Goal: Contribute content: Contribute content

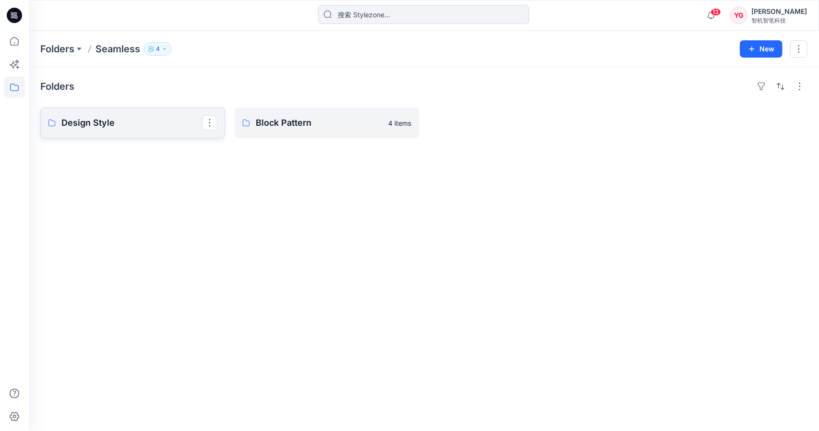
click at [76, 115] on link "Design Style" at bounding box center [132, 122] width 185 height 31
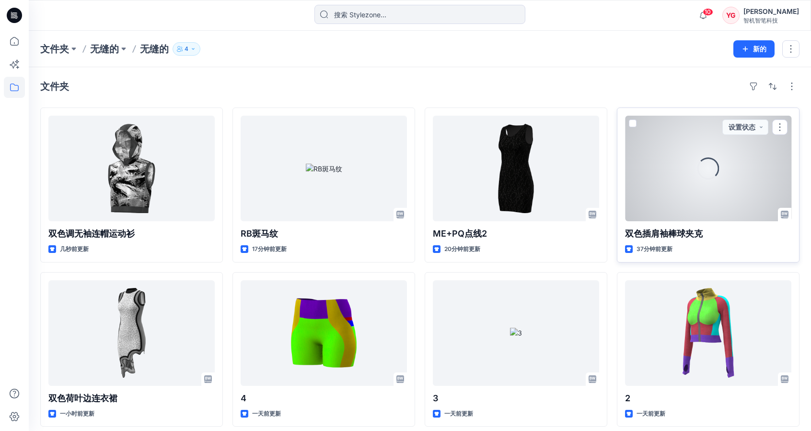
click at [700, 166] on div "加载中..." at bounding box center [709, 168] width 22 height 22
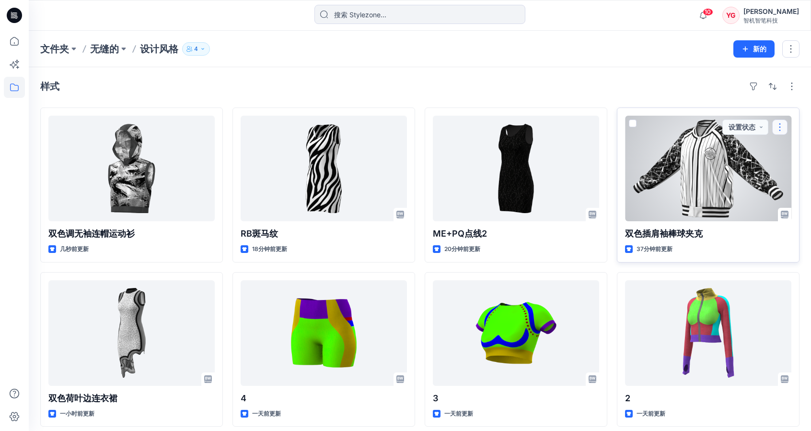
click at [784, 128] on button "button" at bounding box center [780, 126] width 15 height 15
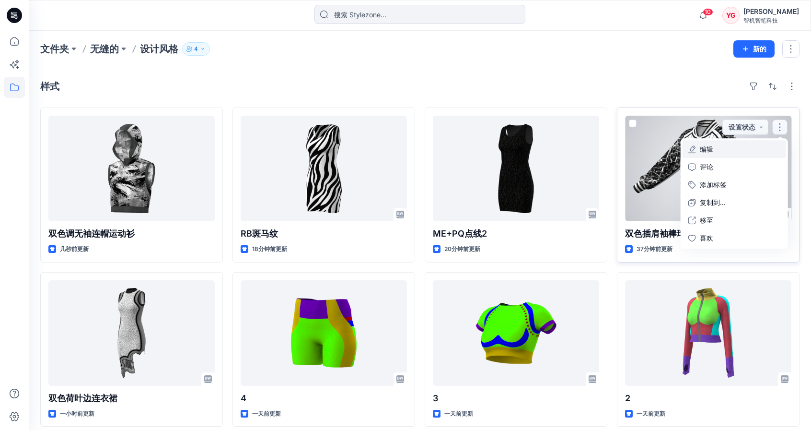
click at [714, 152] on button "编辑" at bounding box center [735, 149] width 104 height 18
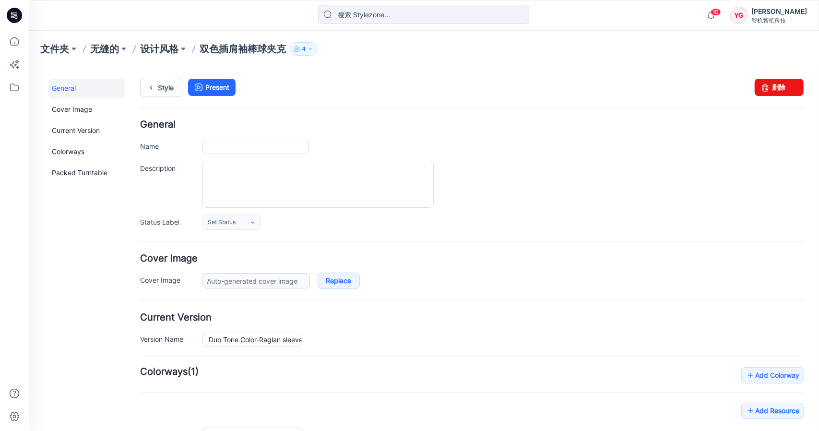
type input "Duo Tone Color-Raglan sleeve baseball jacket"
type input "Colorway 1"
type input "Default Thumbnail"
click at [89, 283] on div "General Cover Image Current Version Colorways Packed Turntable" at bounding box center [85, 380] width 77 height 605
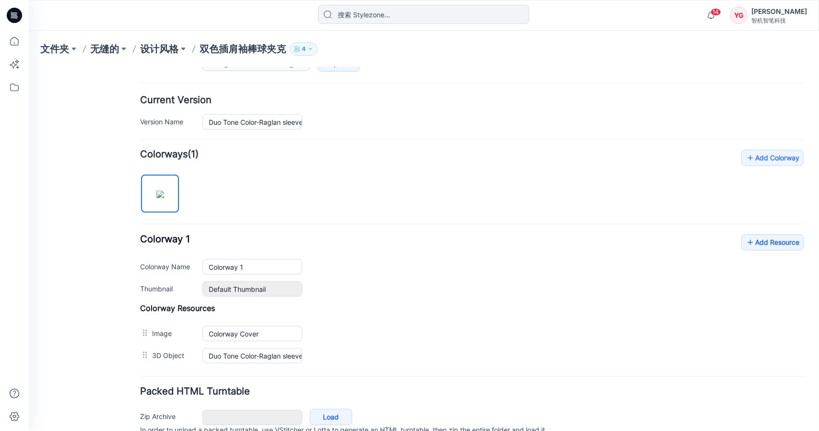
scroll to position [240, 0]
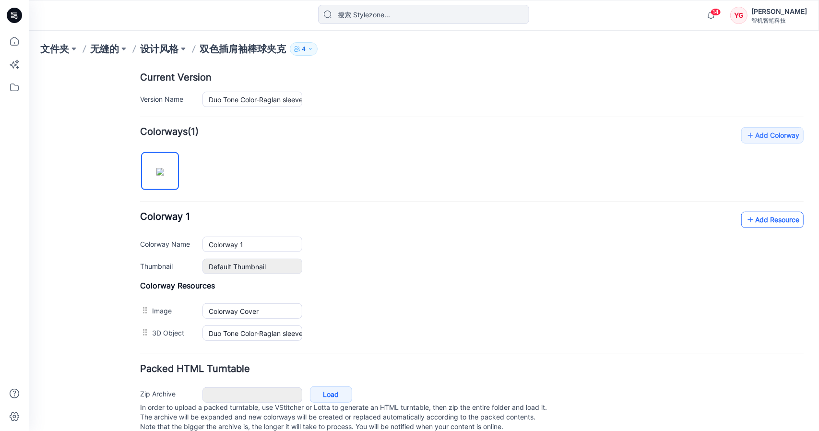
click at [761, 220] on link "Add Resource" at bounding box center [771, 219] width 62 height 16
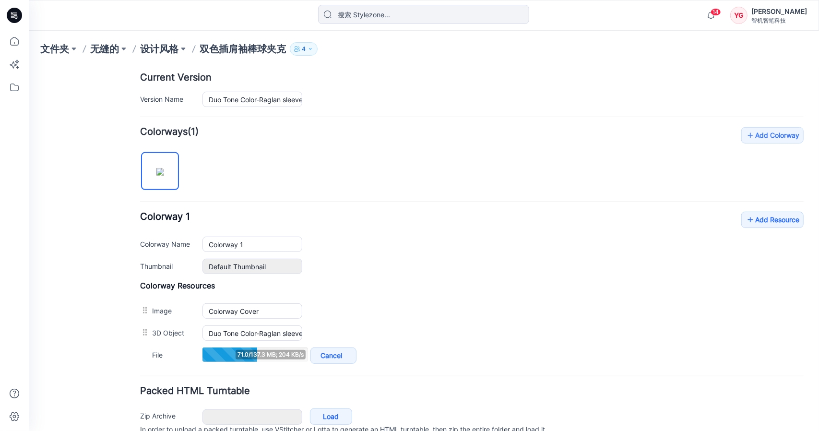
click at [85, 146] on div "General Cover Image Current Version Colorways Packed Turntable" at bounding box center [85, 151] width 77 height 627
click at [449, 258] on div "Default Thumbnail Reset" at bounding box center [502, 265] width 601 height 15
click at [83, 238] on div "General Cover Image Current Version Colorways Packed Turntable" at bounding box center [85, 151] width 77 height 627
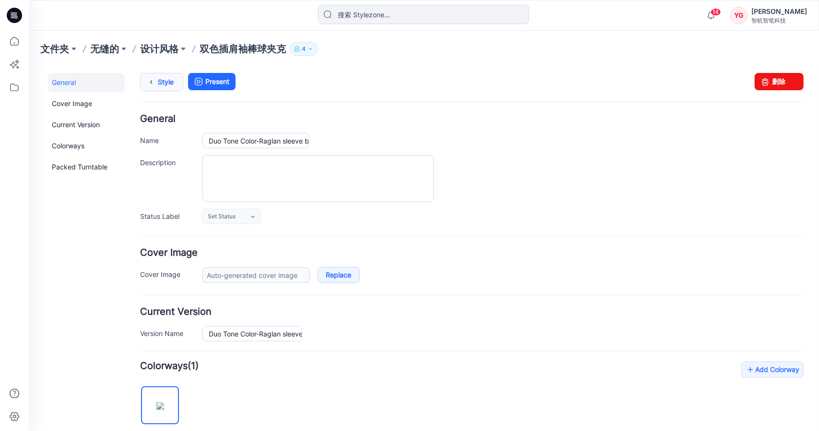
scroll to position [0, 0]
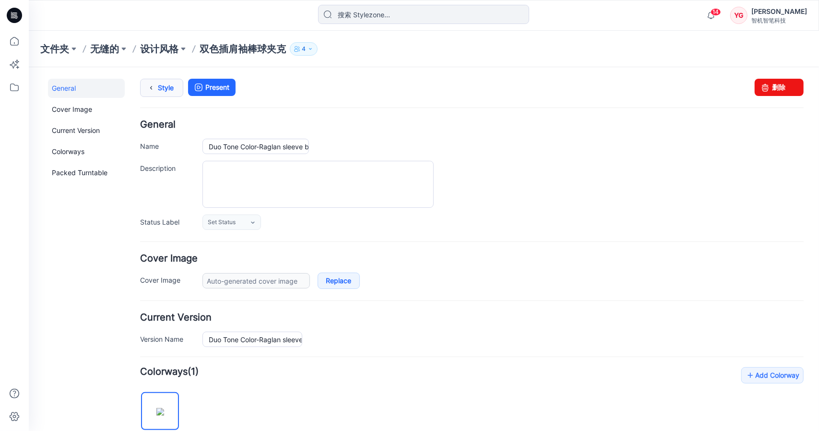
click at [169, 87] on link "Style" at bounding box center [161, 87] width 43 height 18
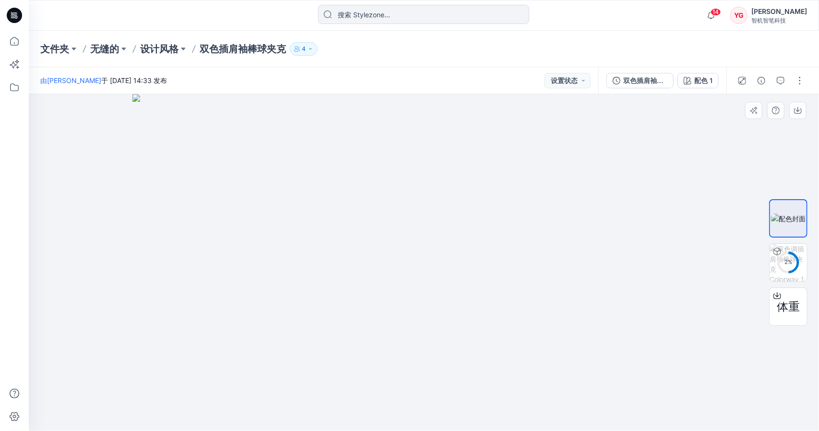
drag, startPoint x: 417, startPoint y: 316, endPoint x: 412, endPoint y: 312, distance: 6.3
click at [403, 341] on img at bounding box center [423, 262] width 583 height 337
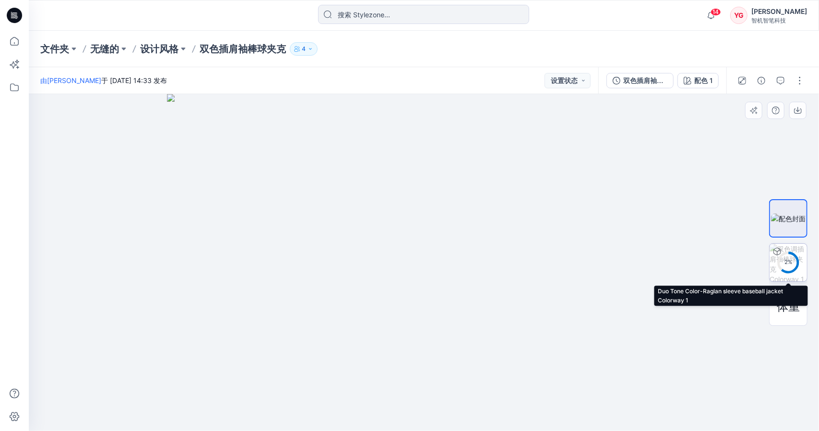
click at [789, 259] on div "2 %" at bounding box center [787, 262] width 23 height 8
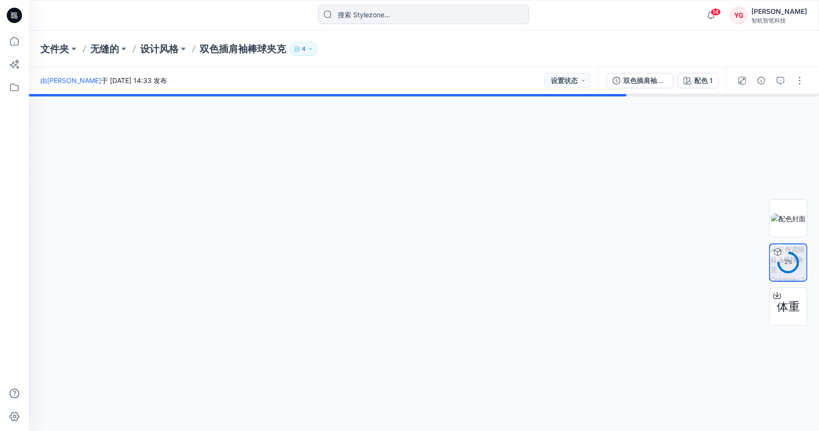
click at [244, 85] on div "由[PERSON_NAME] 于 [DATE] 14:33 发布 设置状态" at bounding box center [313, 80] width 569 height 26
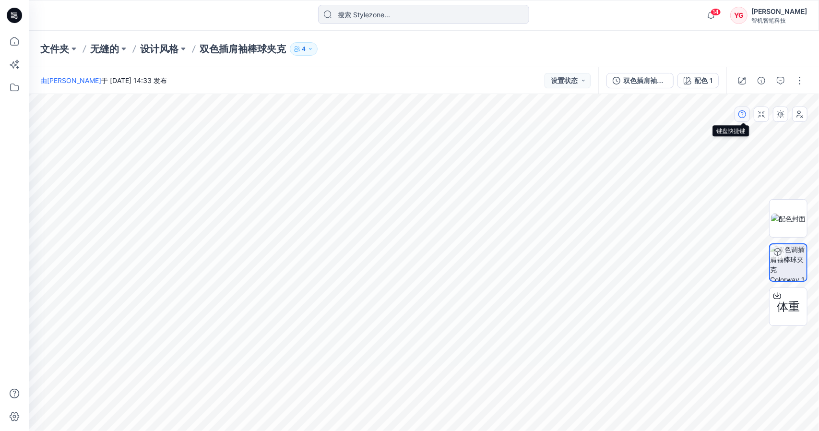
click at [743, 113] on icon "button" at bounding box center [742, 114] width 8 height 8
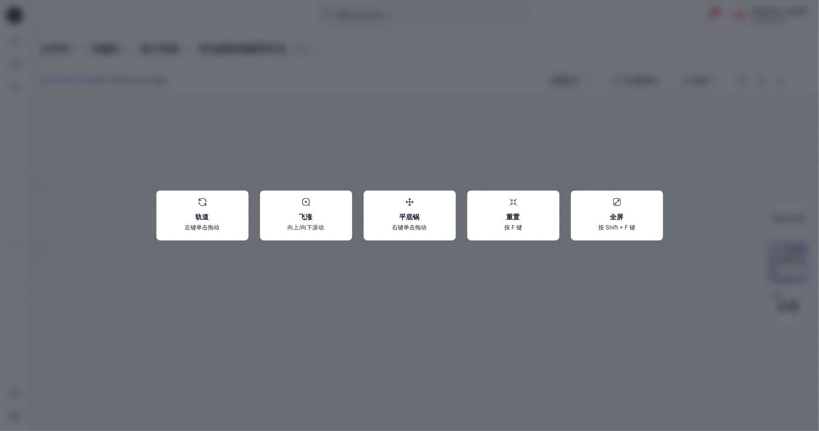
click at [633, 297] on div "轨道 左键单击拖动 飞涨 向上/向下滚动 平底锅 右键单击拖动 重置 按 F 键 全屏 按 Shift + F 键" at bounding box center [409, 215] width 819 height 431
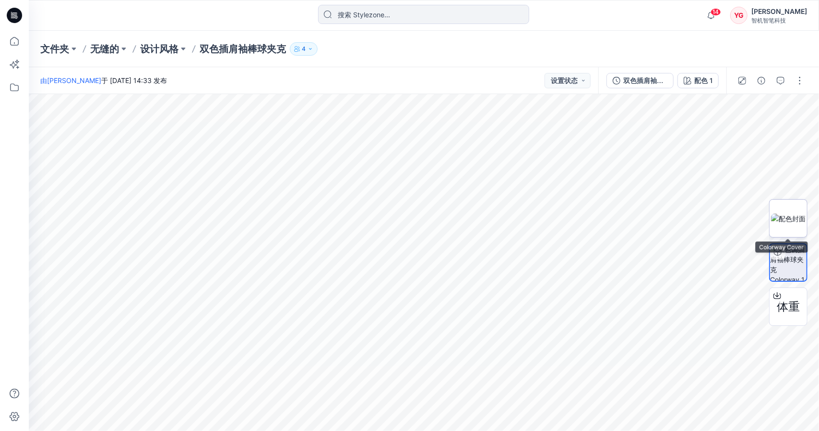
click at [794, 223] on img at bounding box center [788, 218] width 35 height 10
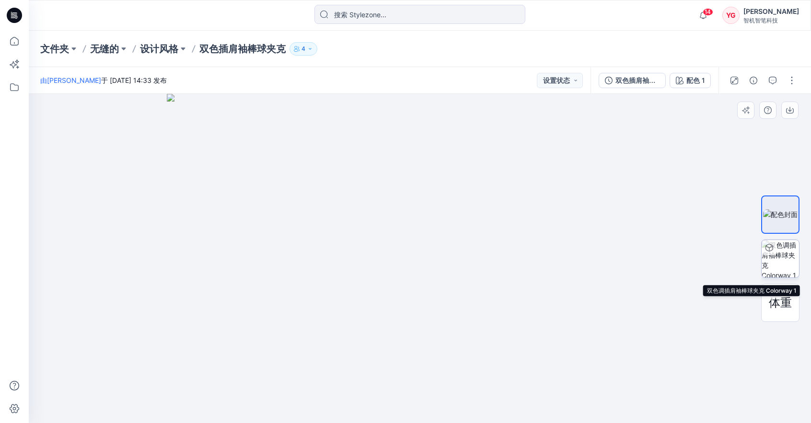
click at [794, 253] on img at bounding box center [780, 258] width 37 height 37
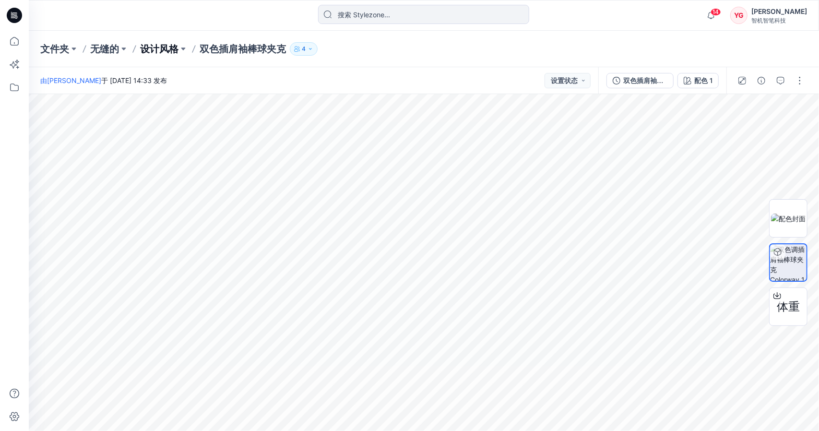
click at [153, 44] on font "设计风格" at bounding box center [159, 49] width 38 height 12
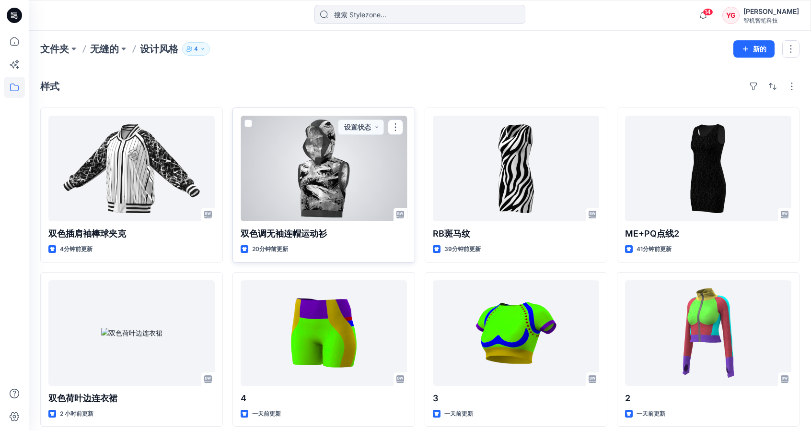
click at [330, 190] on div at bounding box center [324, 168] width 166 height 105
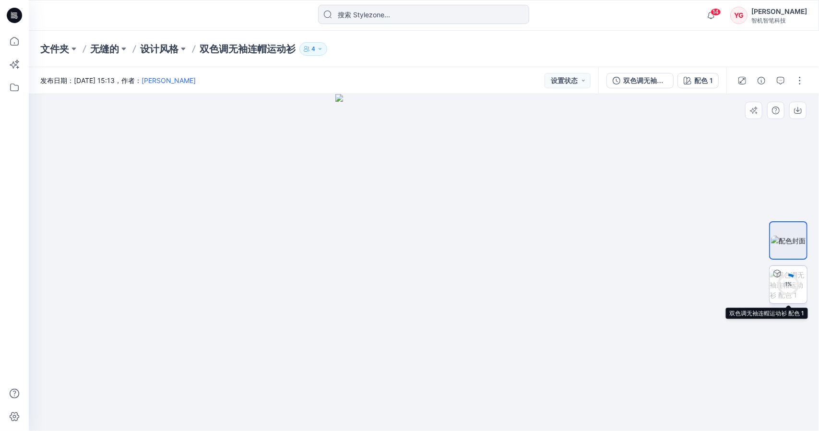
click at [783, 283] on div "1 %" at bounding box center [787, 284] width 23 height 8
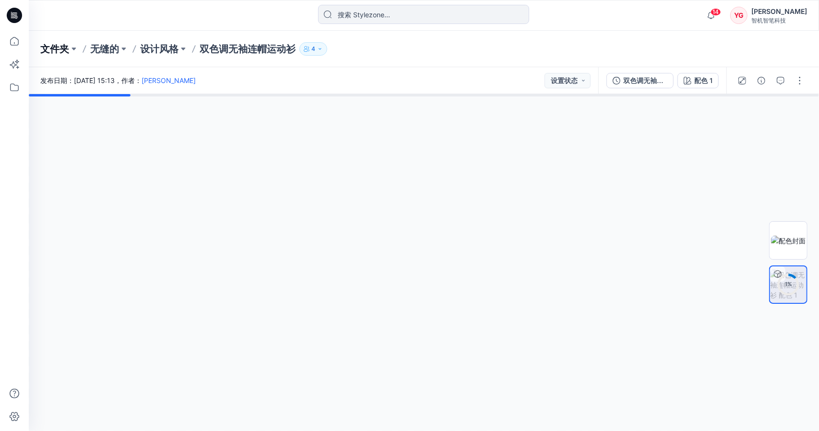
click at [52, 47] on font "文件夹" at bounding box center [54, 49] width 29 height 12
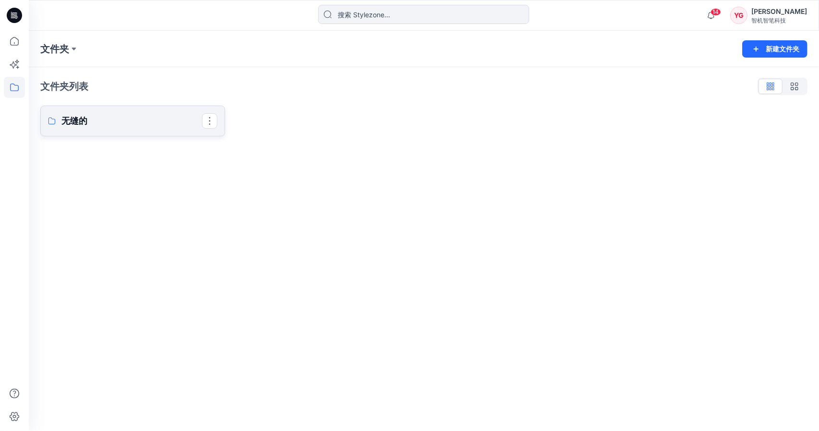
click at [158, 120] on p "无缝的" at bounding box center [131, 120] width 140 height 13
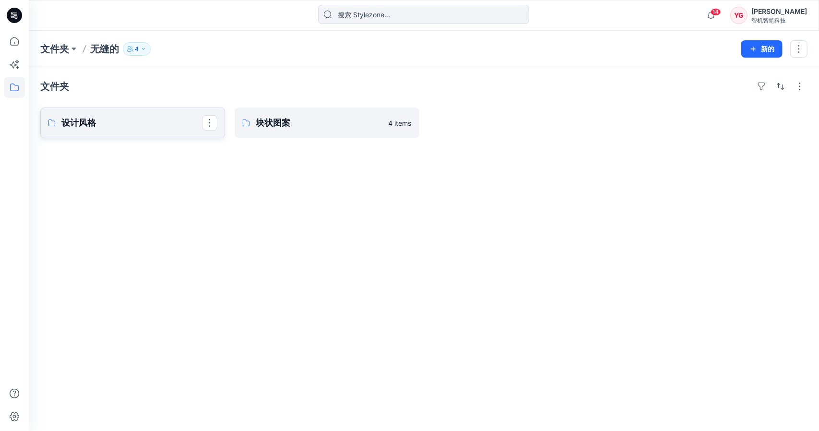
click at [153, 130] on link "设计风格" at bounding box center [132, 122] width 185 height 31
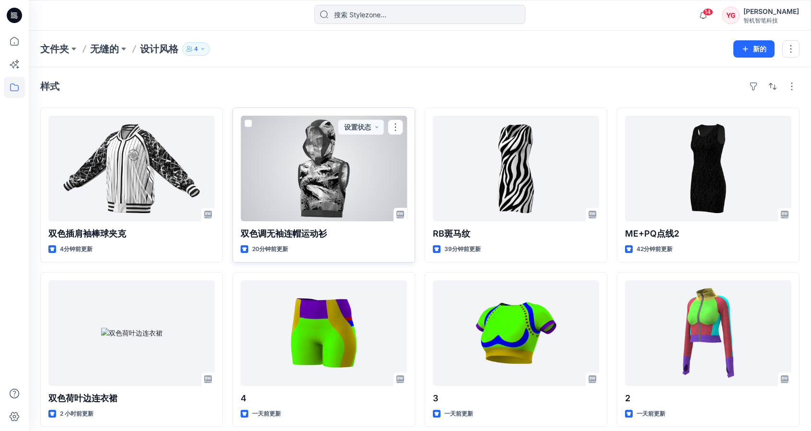
click at [404, 126] on div at bounding box center [324, 168] width 166 height 105
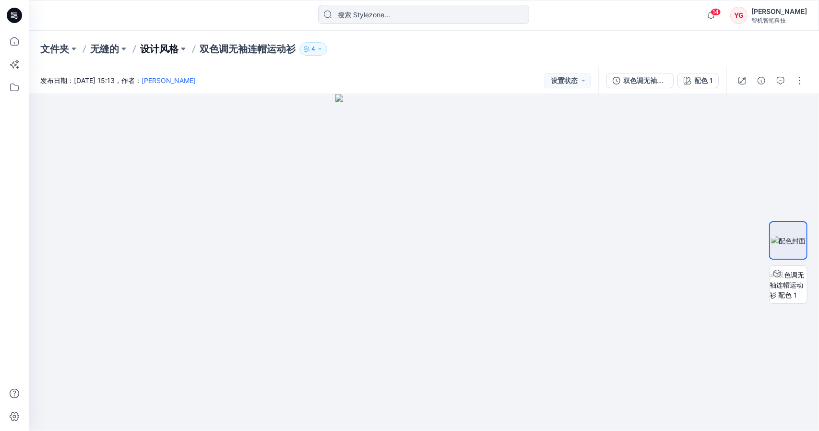
click at [161, 49] on font "设计风格" at bounding box center [159, 49] width 38 height 12
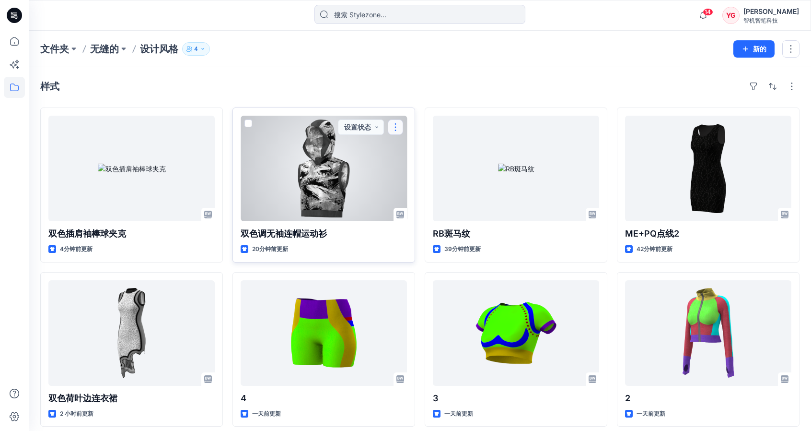
click at [397, 128] on button "button" at bounding box center [395, 126] width 15 height 15
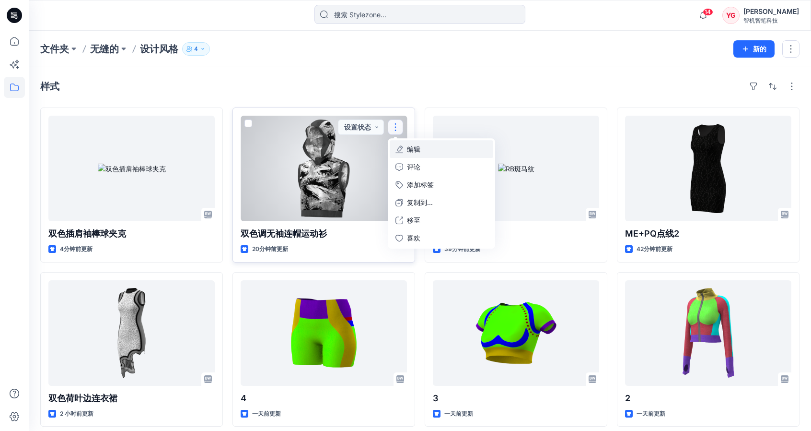
click at [414, 151] on font "编辑" at bounding box center [413, 149] width 13 height 8
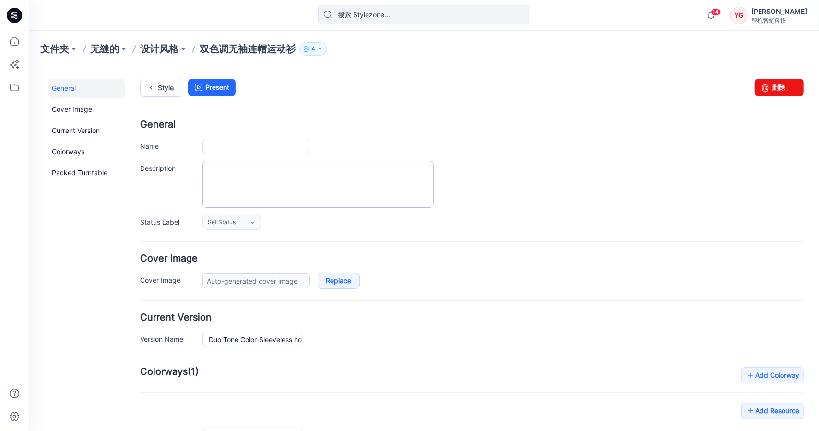
type input "Duo Tone Color-Sleeveless hooded sweatshirt"
type input "Colorway 1"
type input "Default Thumbnail"
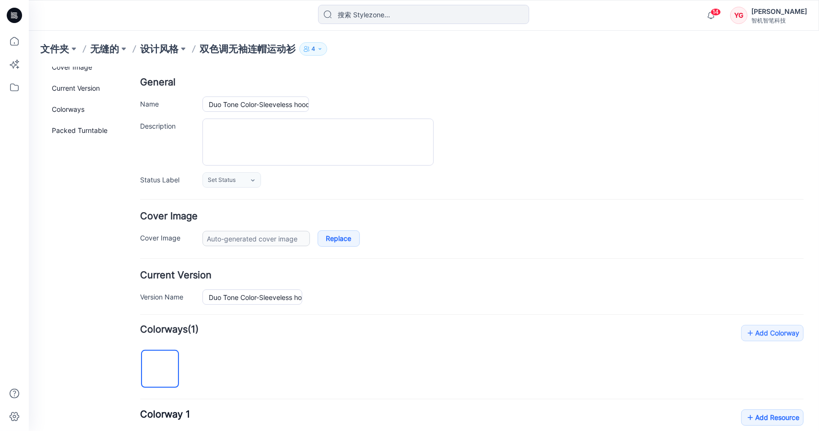
scroll to position [192, 0]
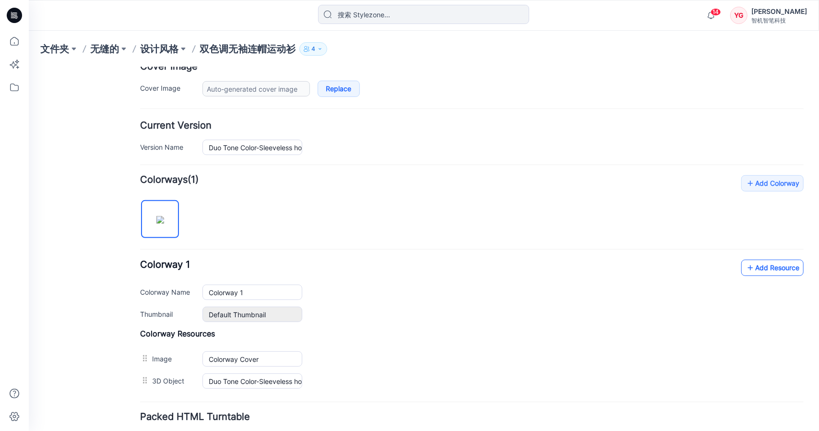
click at [747, 263] on link "Add Resource" at bounding box center [771, 267] width 62 height 16
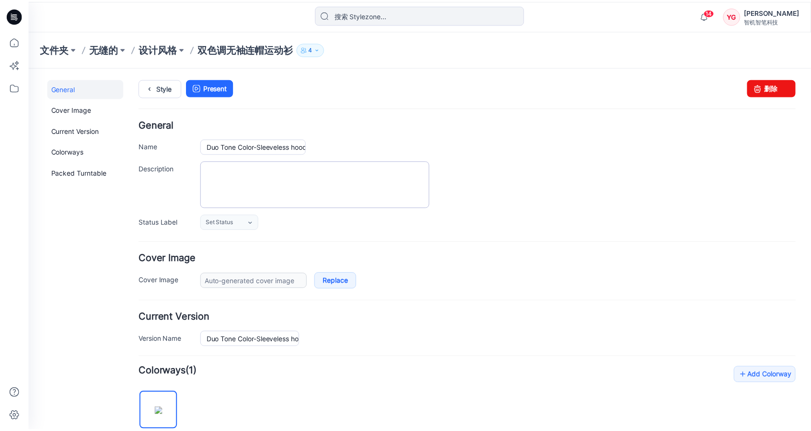
scroll to position [0, 0]
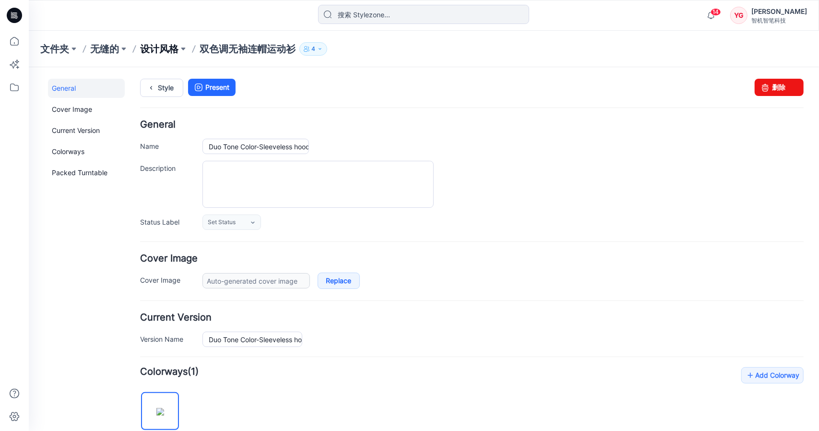
click at [156, 44] on font "设计风格" at bounding box center [159, 49] width 38 height 12
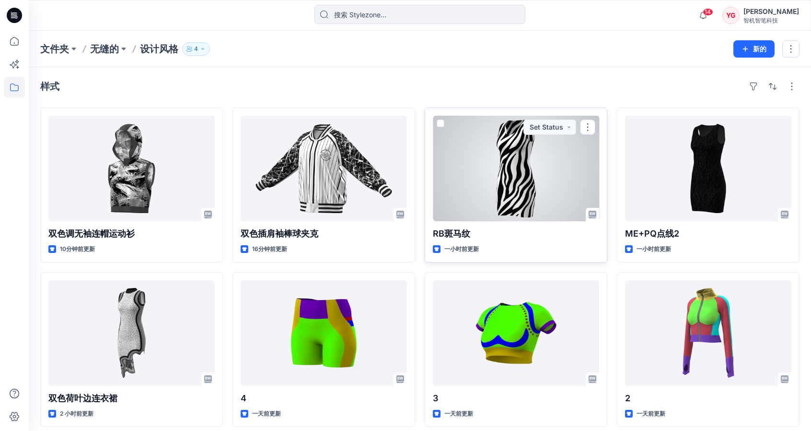
click at [498, 143] on div at bounding box center [516, 168] width 166 height 105
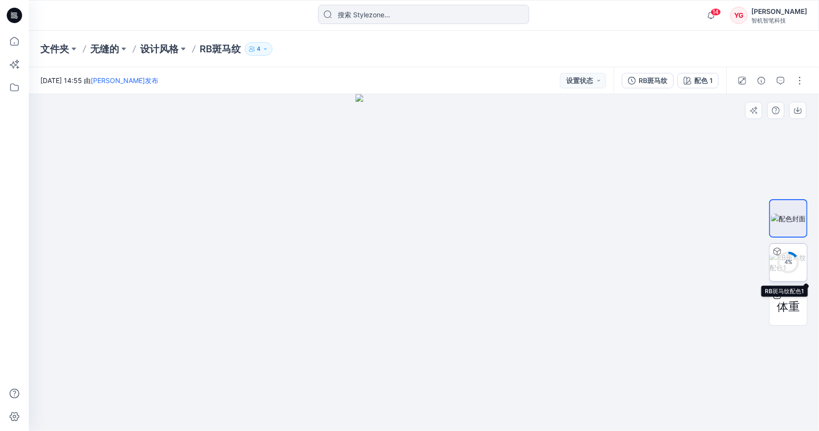
click at [791, 261] on font "%" at bounding box center [789, 261] width 4 height 7
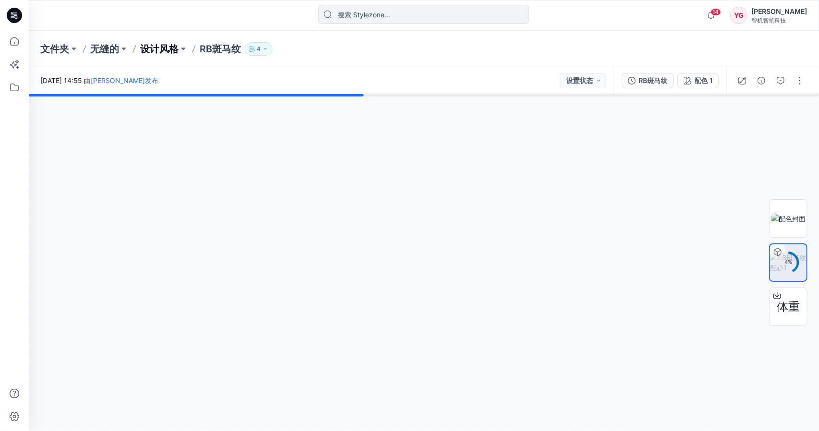
click at [149, 49] on font "设计风格" at bounding box center [159, 49] width 38 height 12
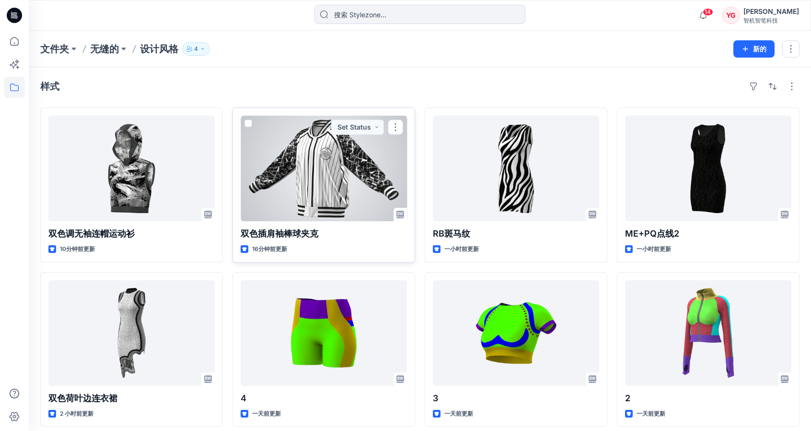
click at [354, 192] on div at bounding box center [324, 168] width 166 height 105
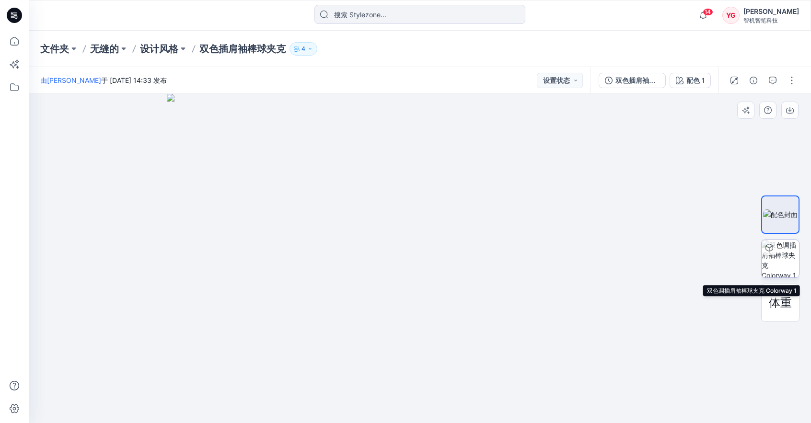
click at [787, 262] on img at bounding box center [780, 258] width 37 height 37
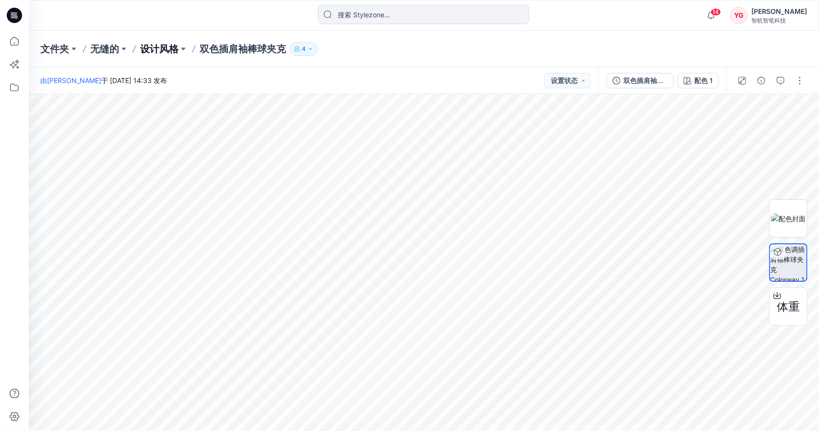
click at [153, 50] on font "设计风格" at bounding box center [159, 49] width 38 height 12
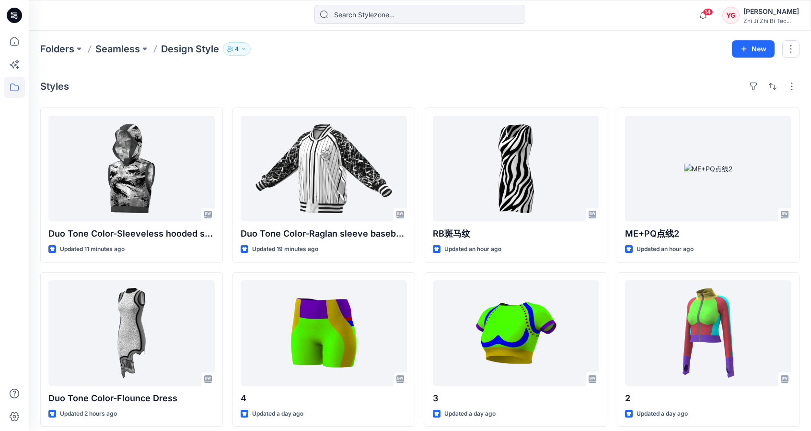
click at [618, 86] on div "Styles" at bounding box center [420, 86] width 760 height 15
click at [34, 195] on div "Styles Duo Tone Color-Sleeveless hooded sweatshirt Updated 15 minutes ago Duo T…" at bounding box center [420, 334] width 783 height 535
click at [0, 211] on div at bounding box center [14, 215] width 29 height 431
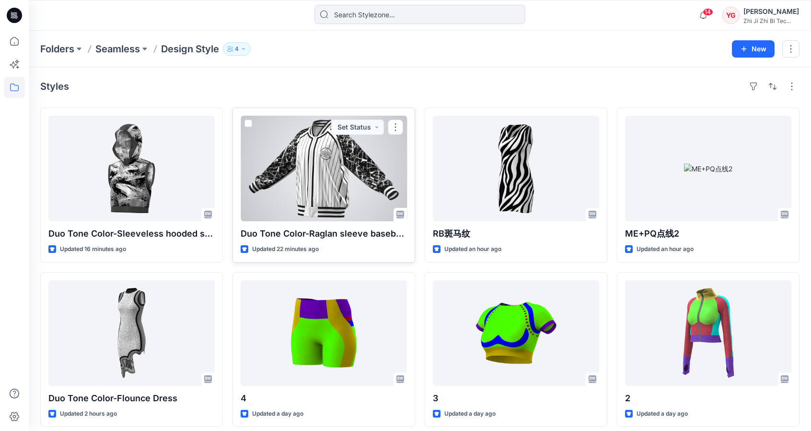
click at [356, 171] on div at bounding box center [324, 168] width 166 height 105
